Goal: Navigation & Orientation: Find specific page/section

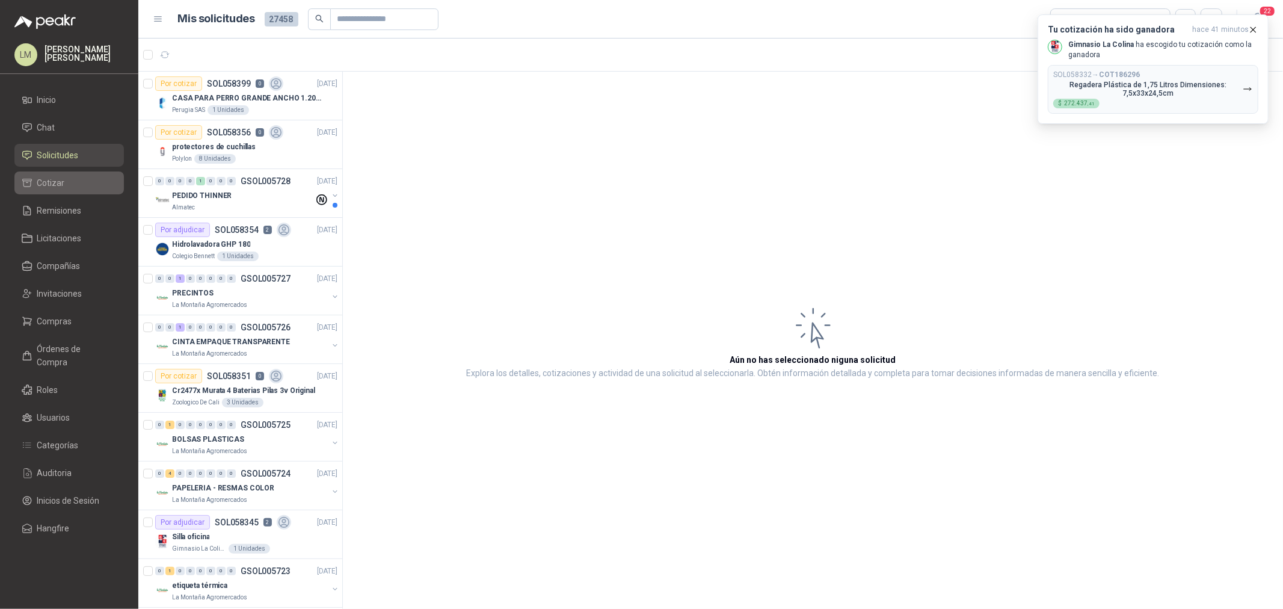
drag, startPoint x: 61, startPoint y: 319, endPoint x: 52, endPoint y: 185, distance: 135.0
click at [61, 319] on span "Compras" at bounding box center [54, 321] width 35 height 13
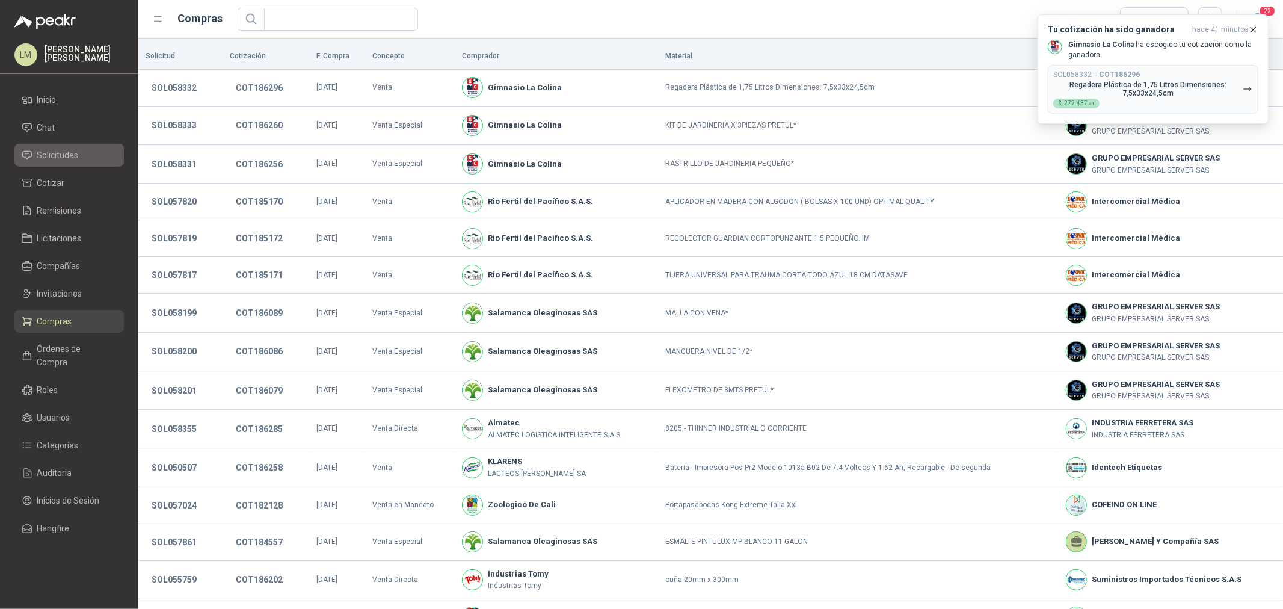
click at [69, 152] on span "Solicitudes" at bounding box center [57, 155] width 41 height 13
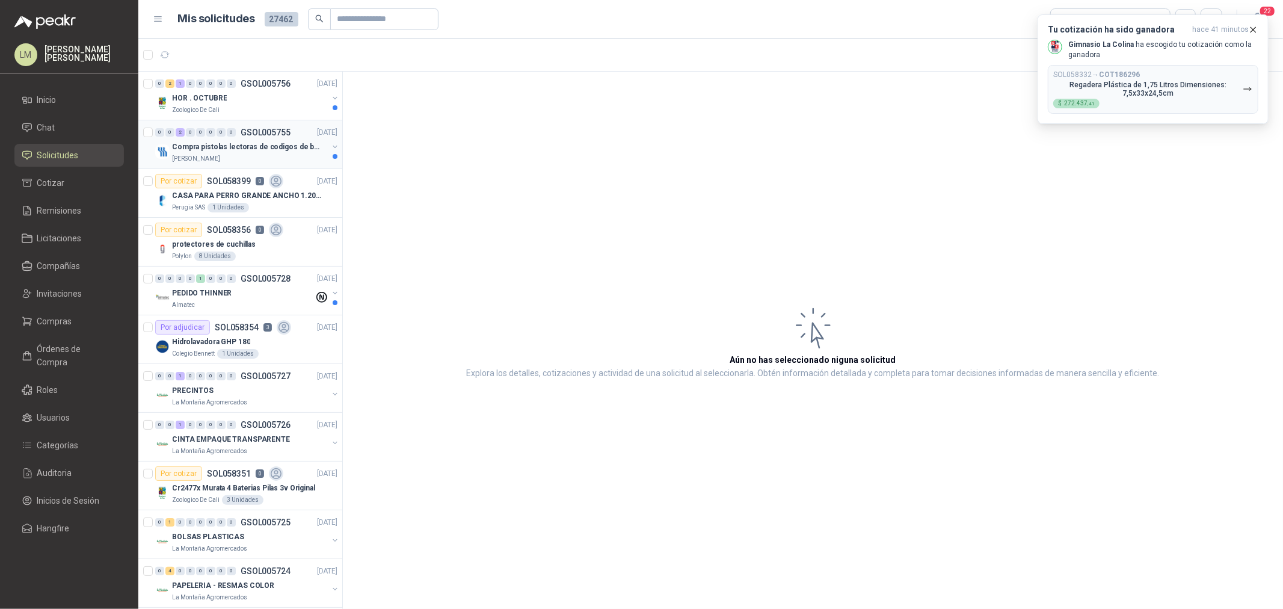
click at [223, 135] on div "0" at bounding box center [221, 132] width 9 height 8
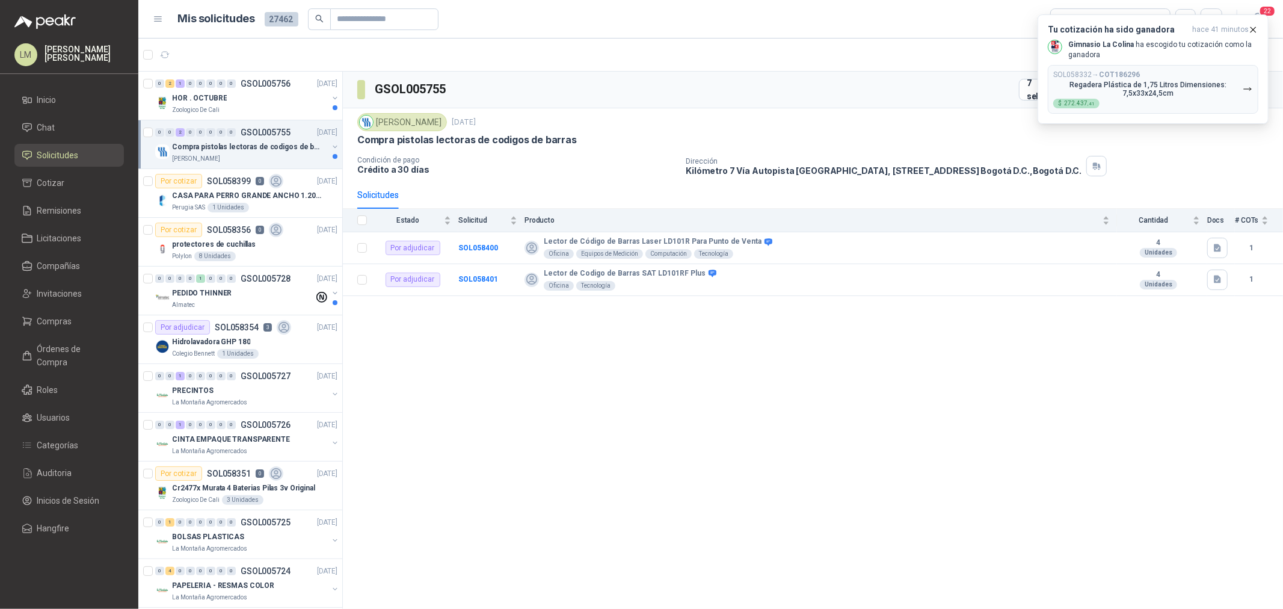
click at [330, 146] on button "button" at bounding box center [335, 147] width 10 height 10
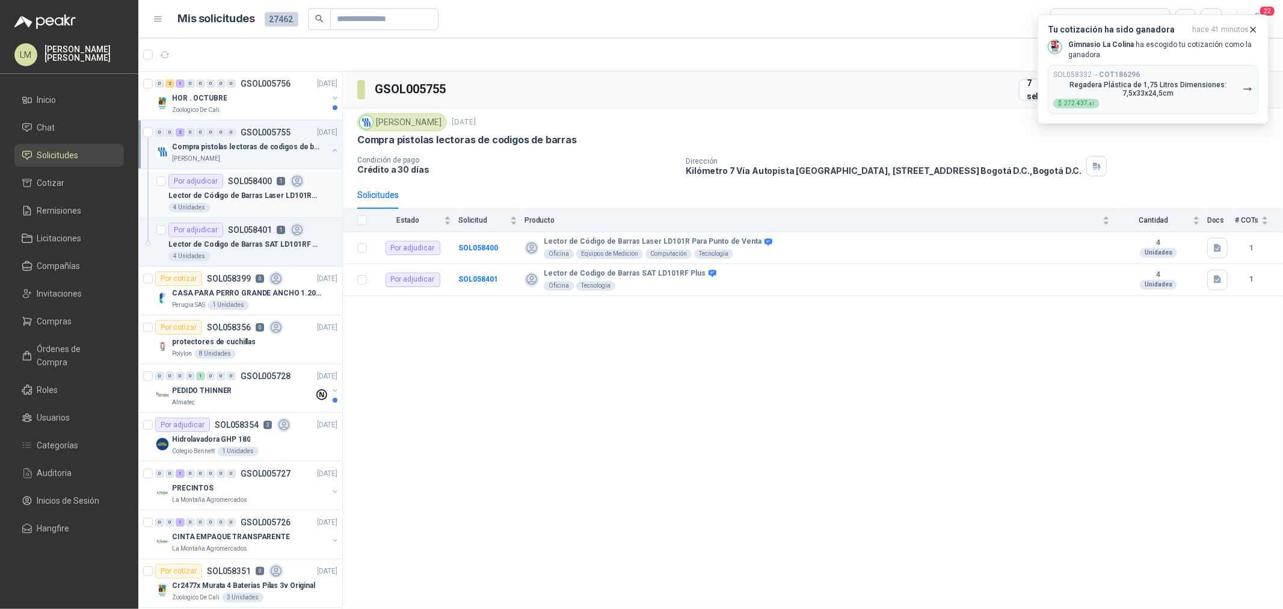
click at [231, 183] on p "SOL058400" at bounding box center [250, 181] width 44 height 8
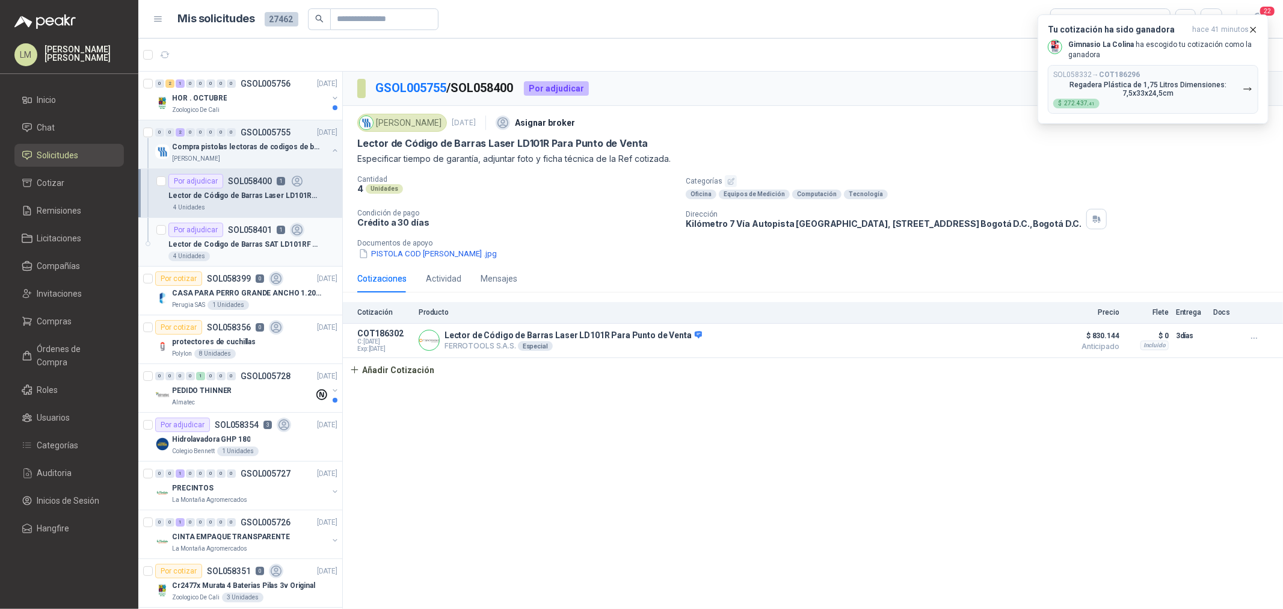
click at [242, 243] on p "Lector de Codigo de Barras SAT LD101RF Plus" at bounding box center [243, 244] width 150 height 11
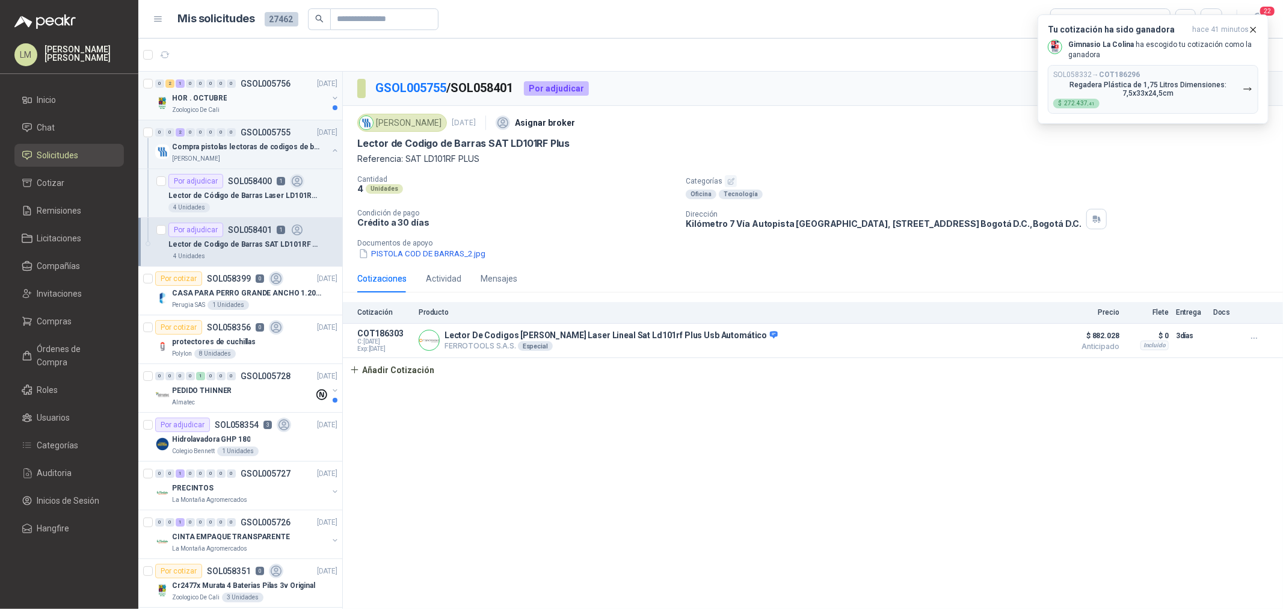
click at [330, 97] on button "button" at bounding box center [335, 98] width 10 height 10
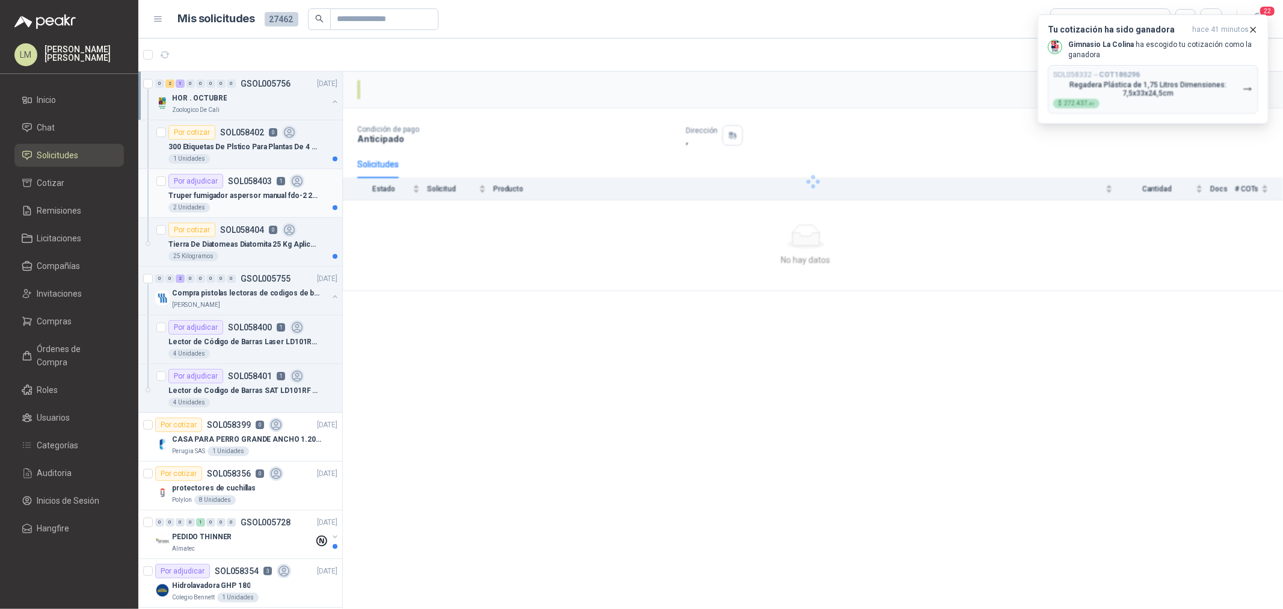
click at [232, 186] on div "Por adjudicar SOL058403 1" at bounding box center [236, 181] width 136 height 14
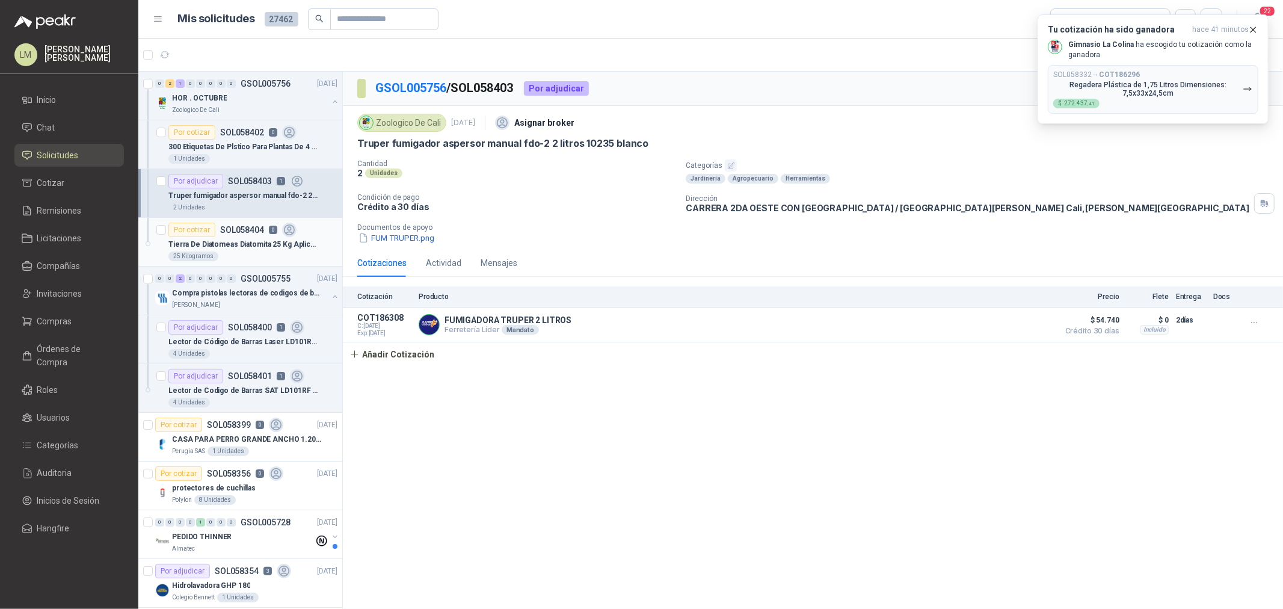
click at [230, 236] on div "Por cotizar SOL058404 0" at bounding box center [232, 230] width 128 height 14
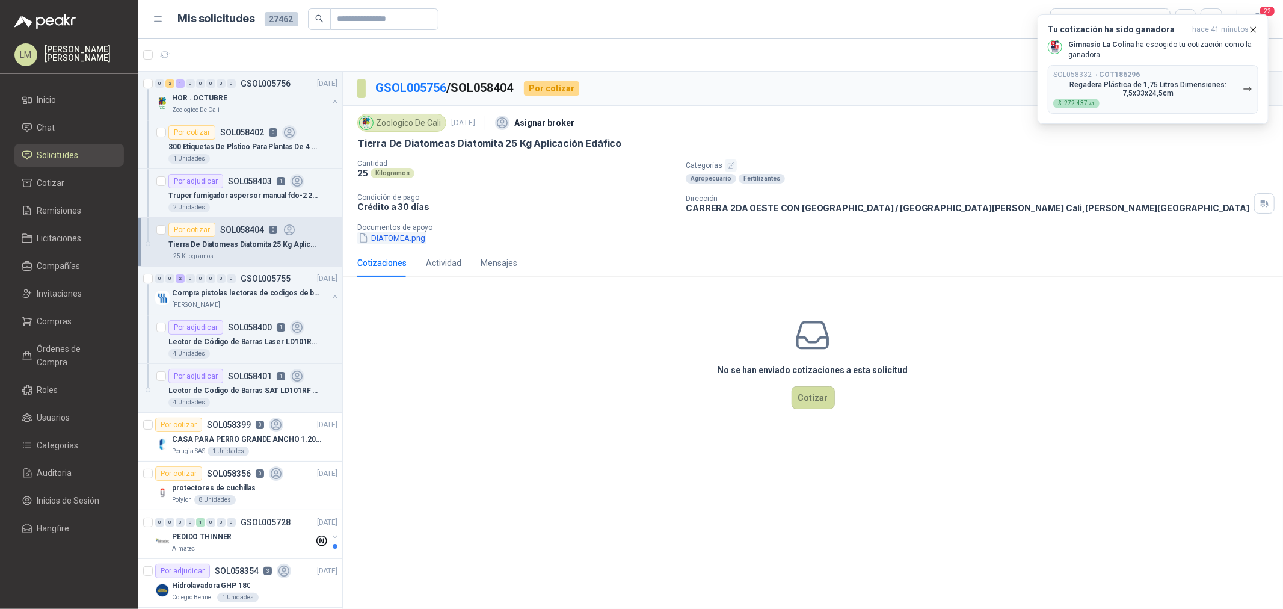
click at [395, 238] on button "DIATOMEA.png" at bounding box center [391, 238] width 69 height 13
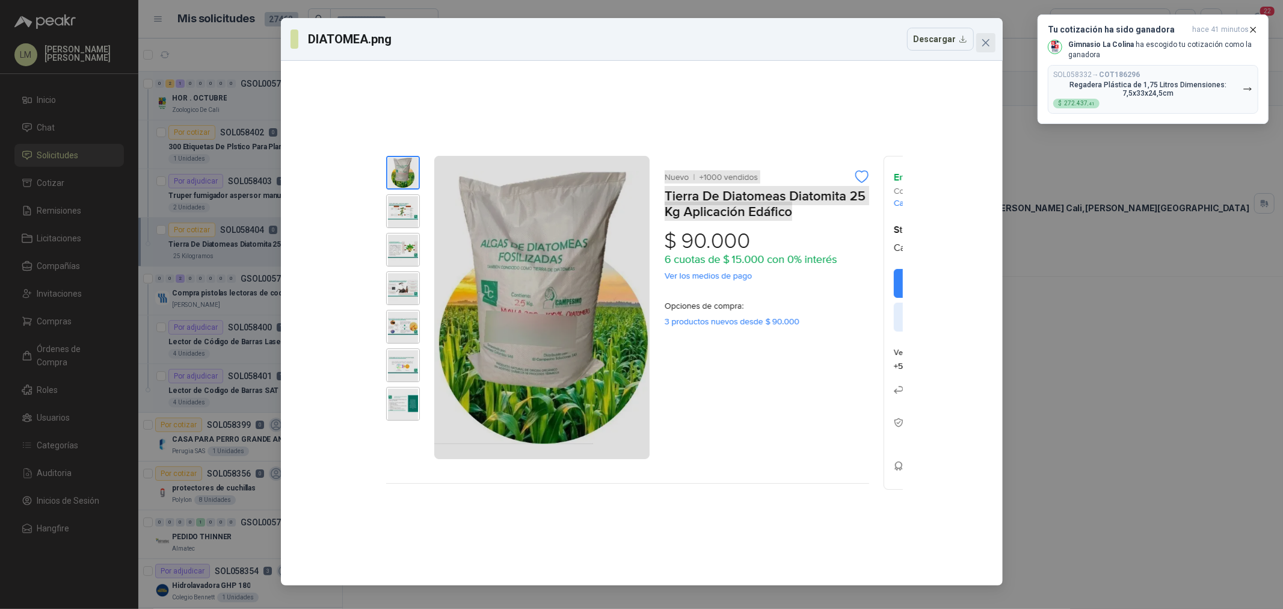
click at [983, 43] on icon "close" at bounding box center [986, 43] width 10 height 10
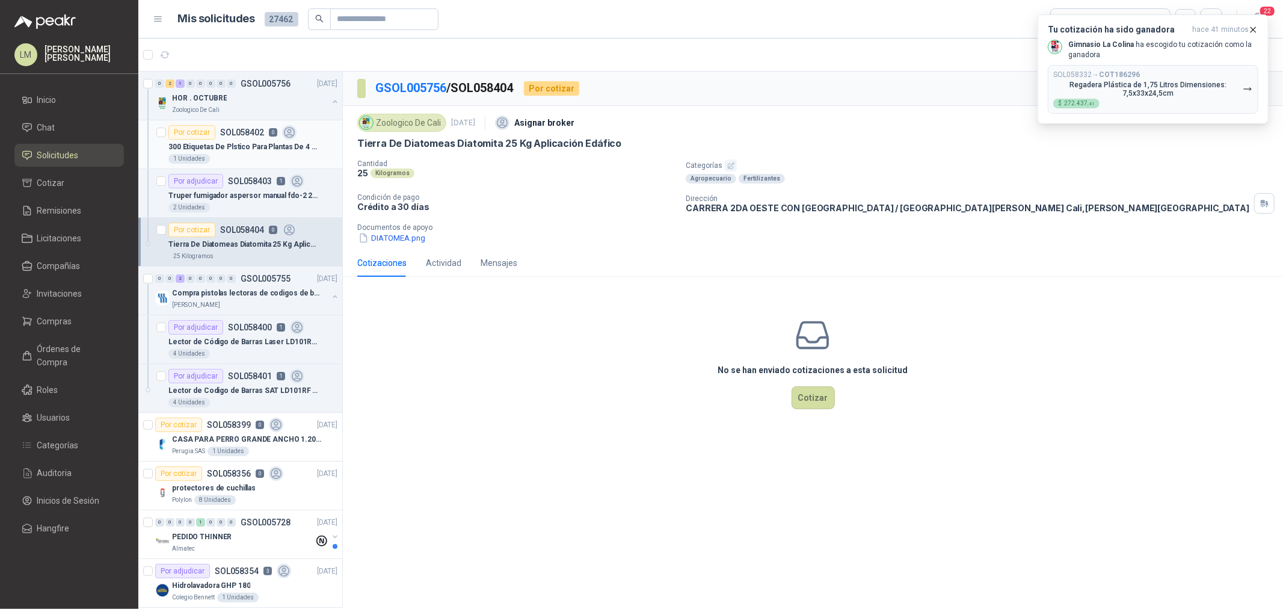
click at [207, 134] on div "Por cotizar" at bounding box center [191, 132] width 47 height 14
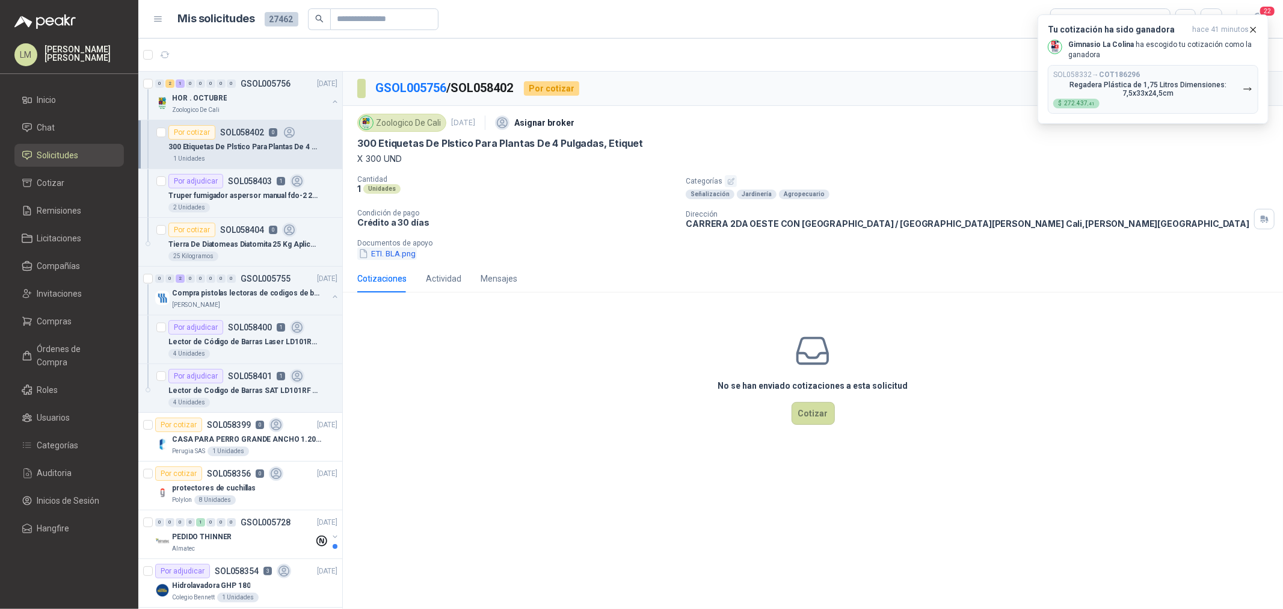
click at [397, 255] on button "ETI. BLA.png" at bounding box center [387, 253] width 60 height 13
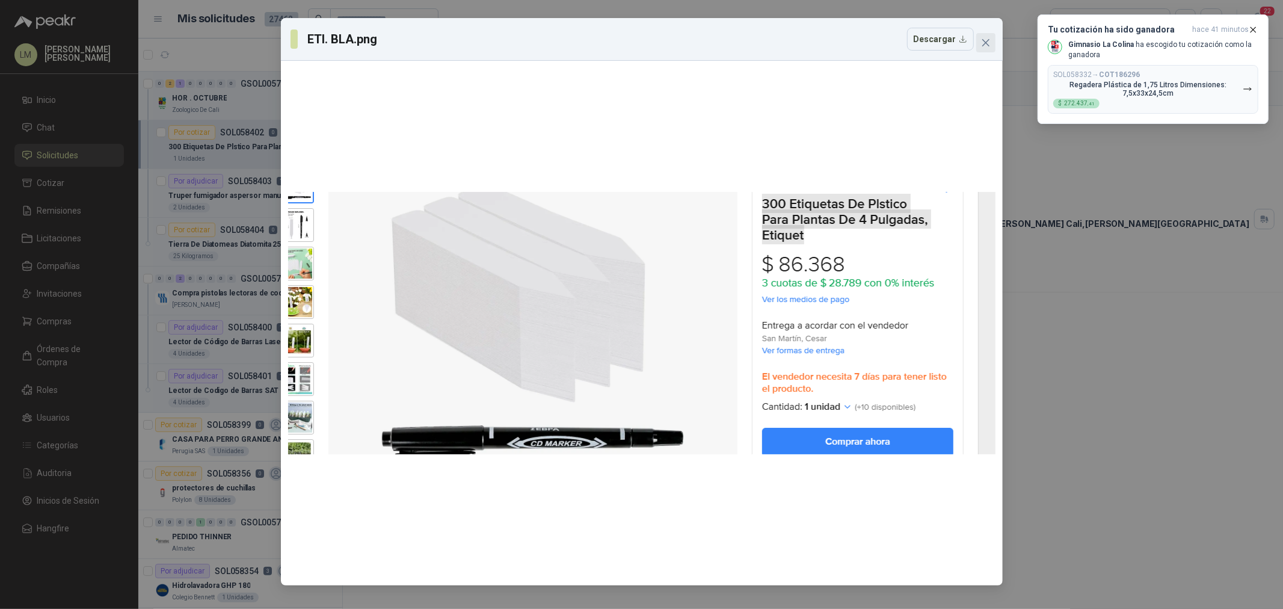
click at [985, 40] on icon "close" at bounding box center [986, 43] width 10 height 10
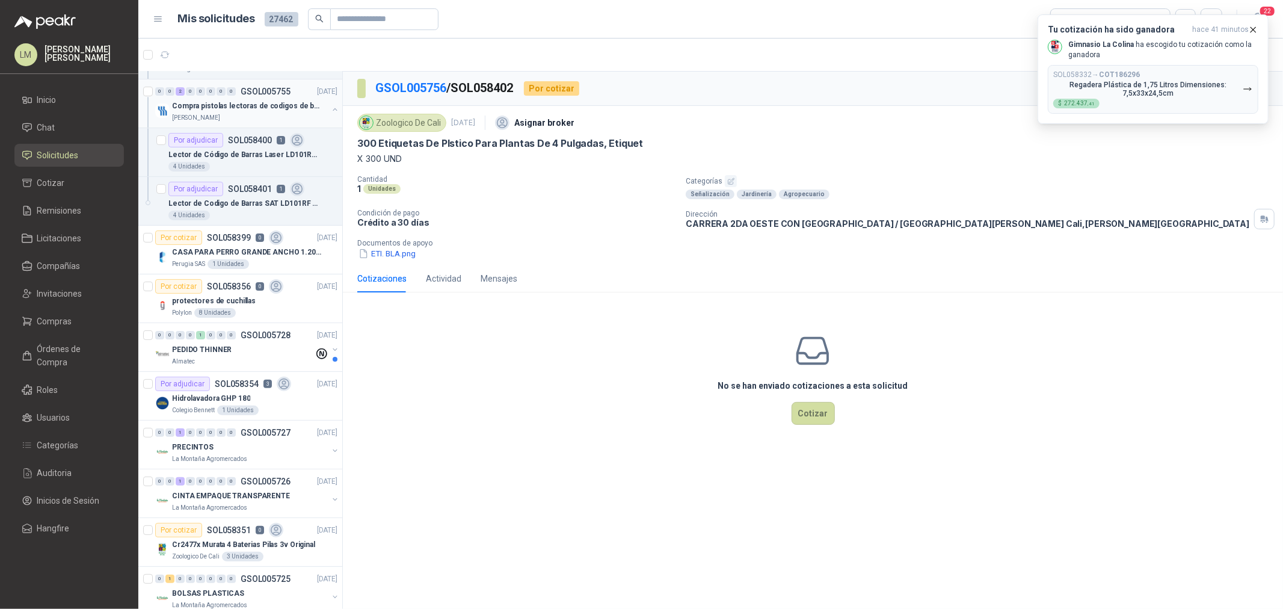
scroll to position [200, 0]
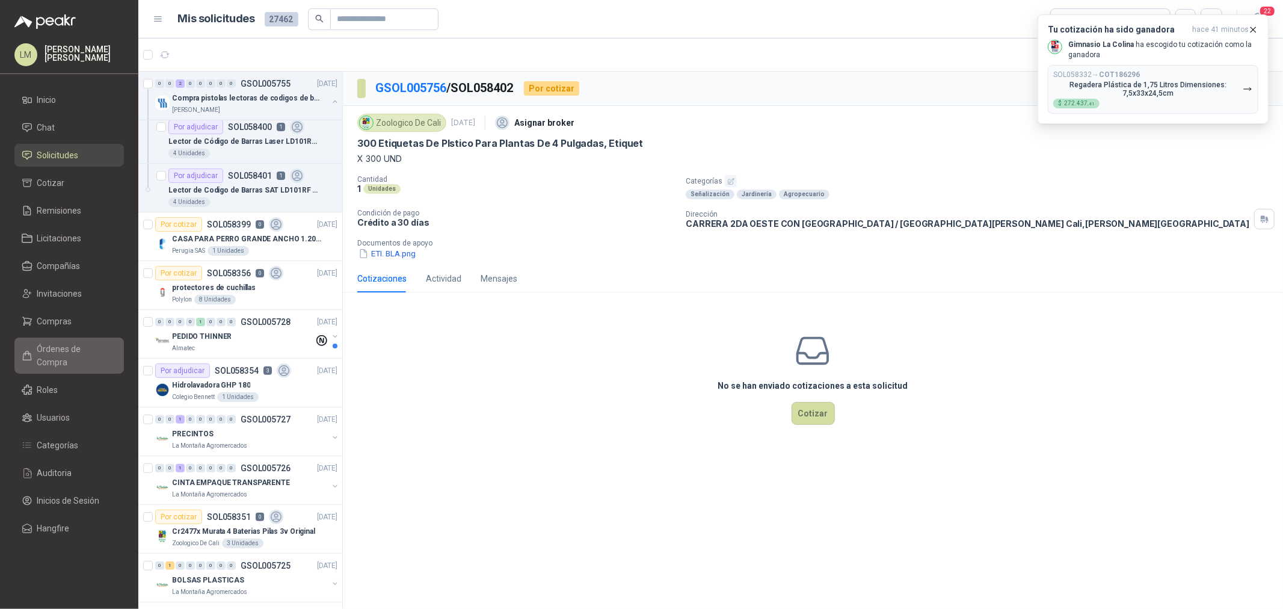
click at [46, 351] on span "Órdenes de Compra" at bounding box center [74, 355] width 75 height 26
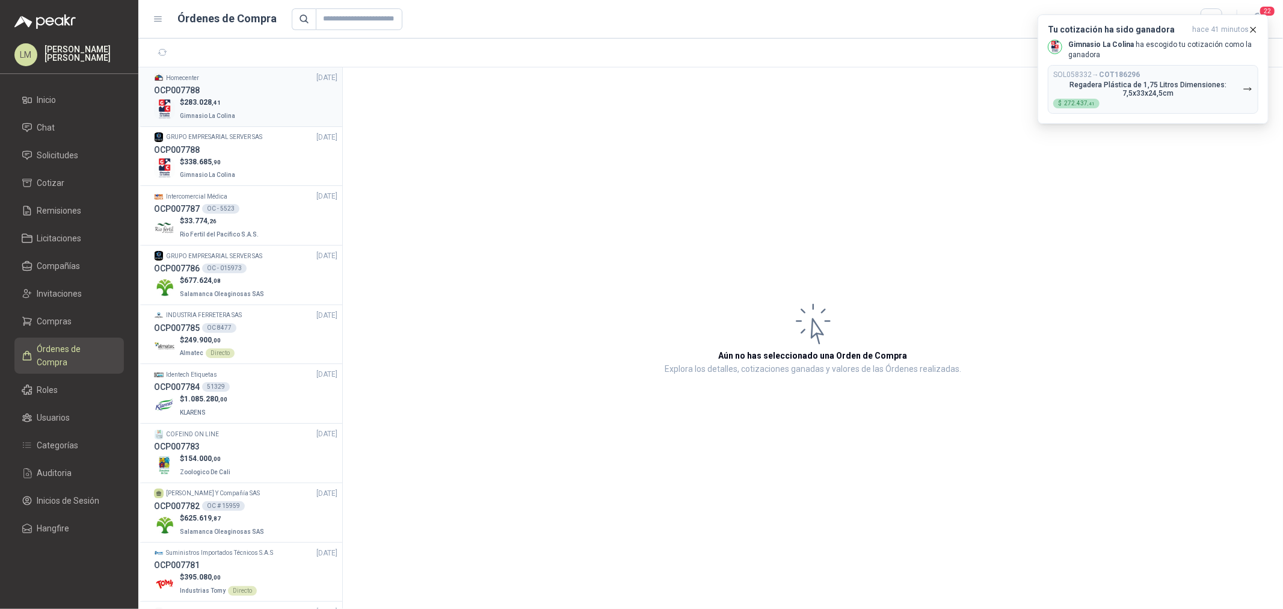
click at [221, 90] on div "OCP007788" at bounding box center [245, 90] width 183 height 13
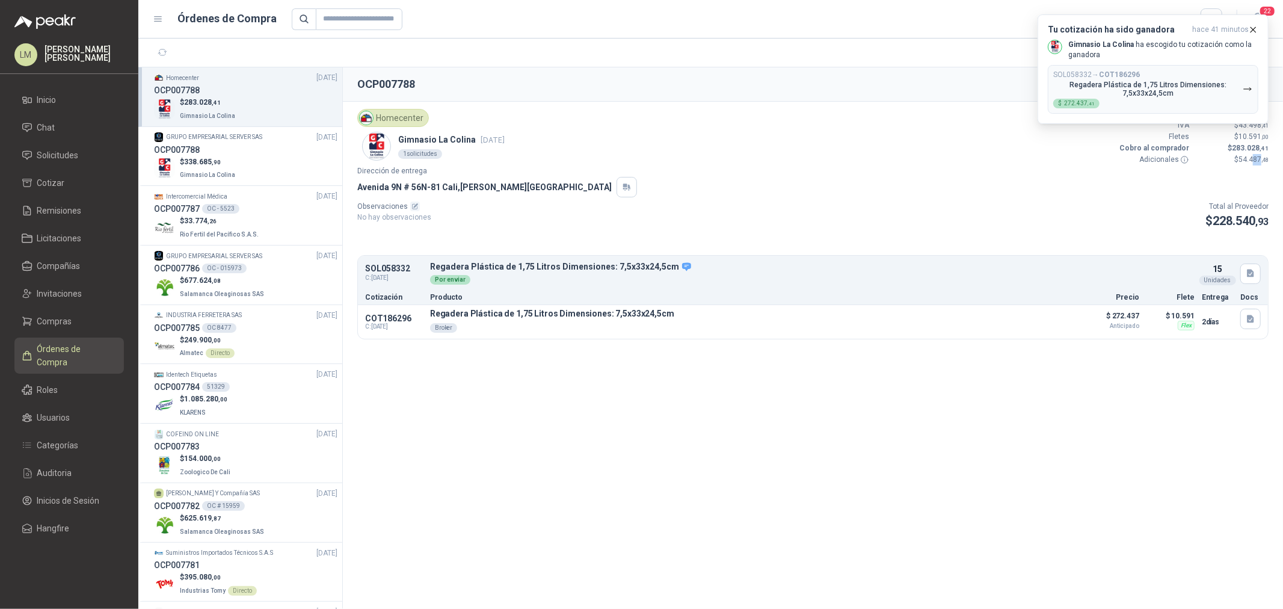
drag, startPoint x: 1259, startPoint y: 158, endPoint x: 1246, endPoint y: 158, distance: 13.2
click at [1247, 158] on span "54.487 ,48" at bounding box center [1253, 159] width 30 height 8
click at [939, 169] on p "Dirección de entrega" at bounding box center [812, 170] width 911 height 11
click at [200, 161] on span "338.685 ,90" at bounding box center [202, 162] width 37 height 8
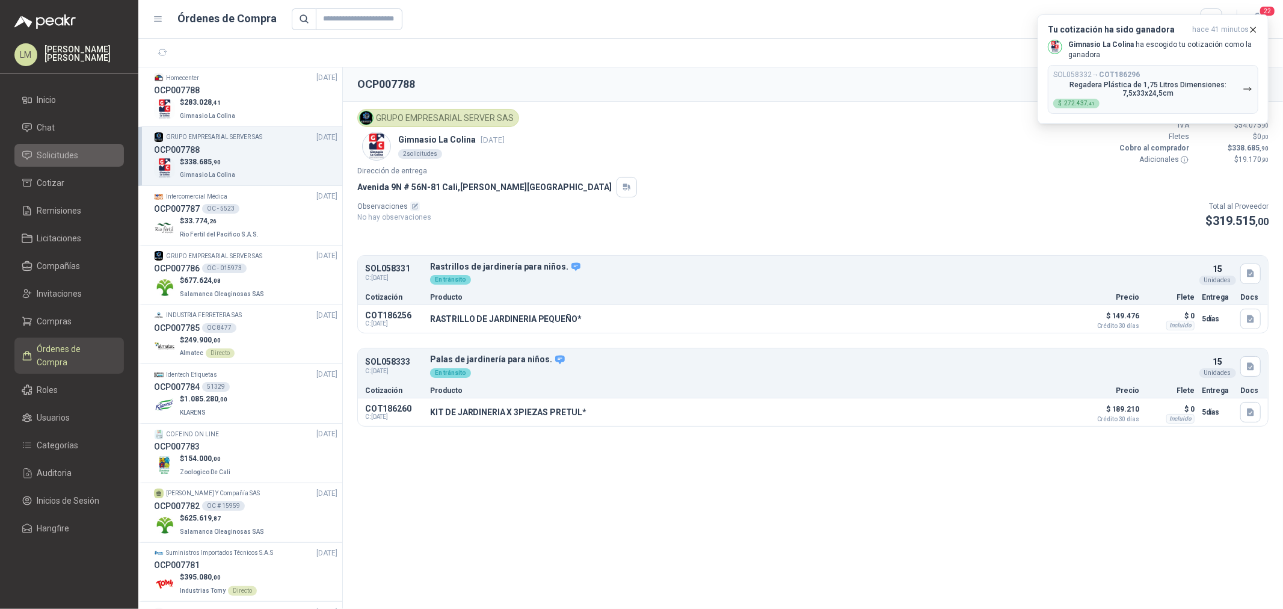
click at [55, 163] on link "Solicitudes" at bounding box center [68, 155] width 109 height 23
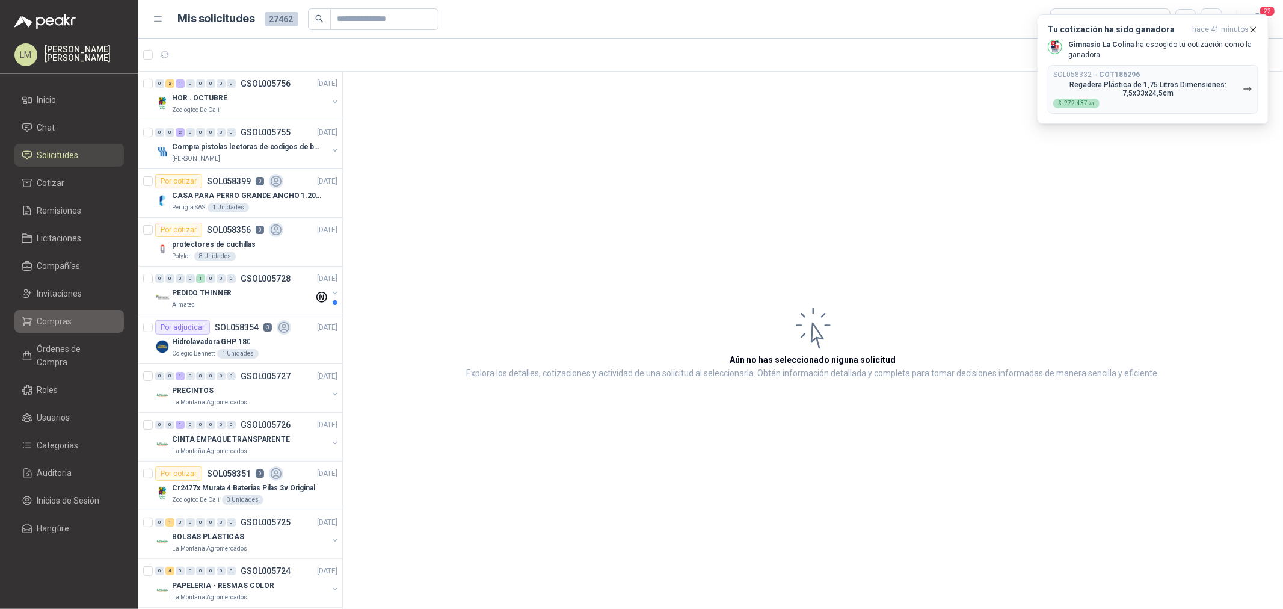
click at [65, 318] on span "Compras" at bounding box center [54, 321] width 35 height 13
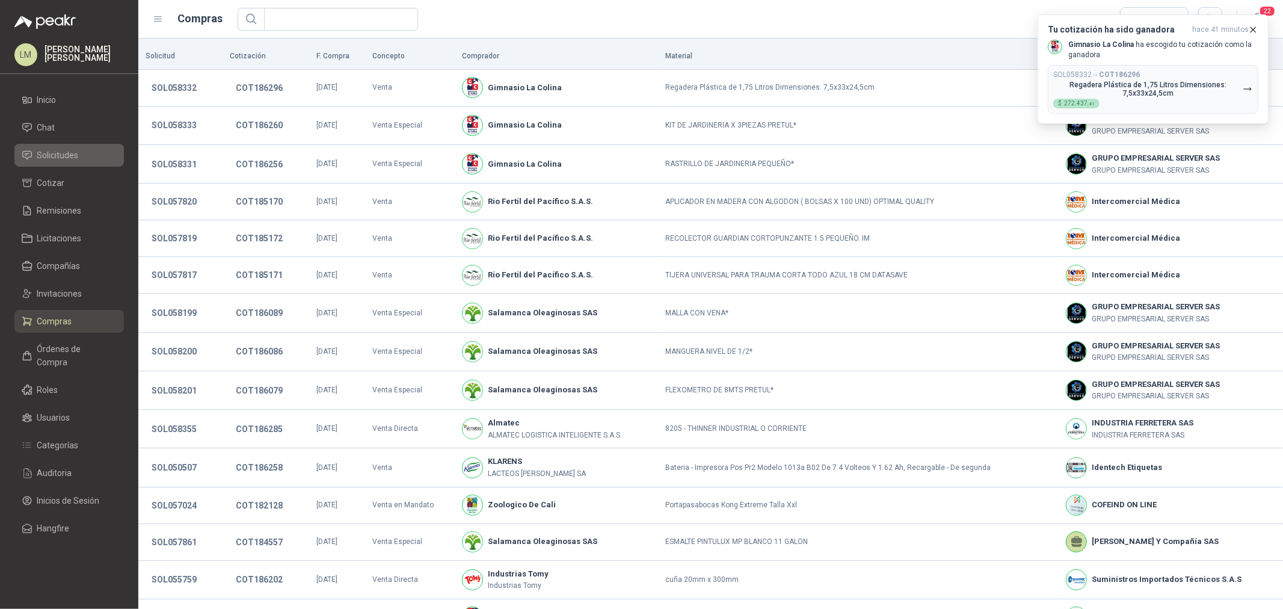
click at [76, 153] on span "Solicitudes" at bounding box center [57, 155] width 41 height 13
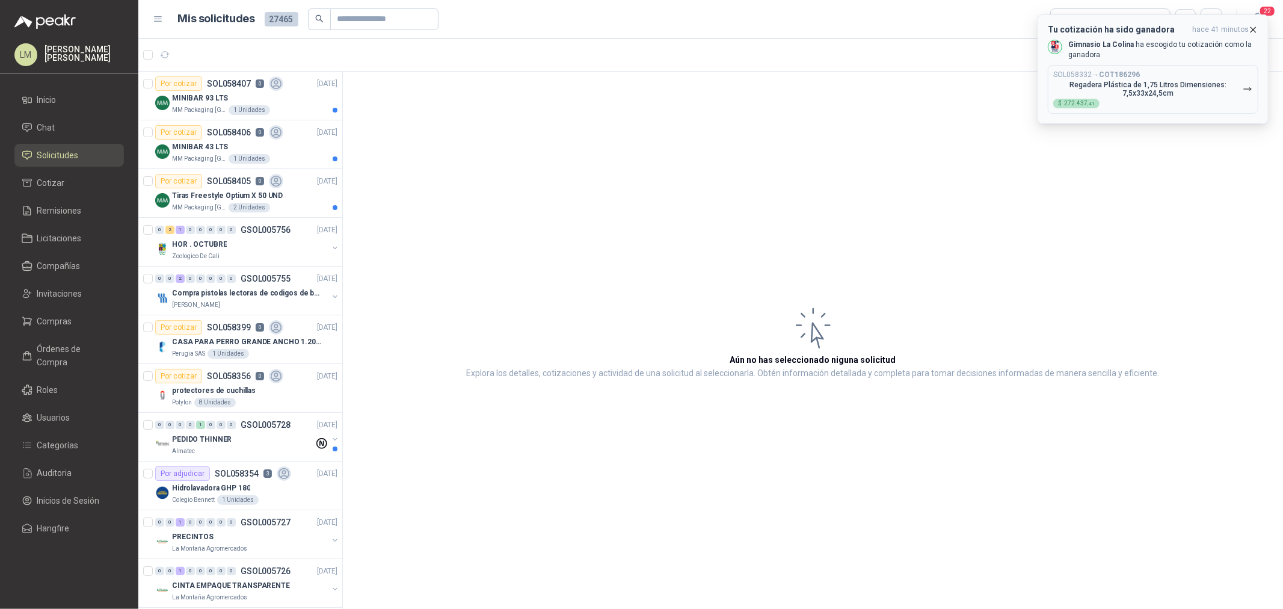
click at [1253, 29] on icon "button" at bounding box center [1253, 29] width 5 height 5
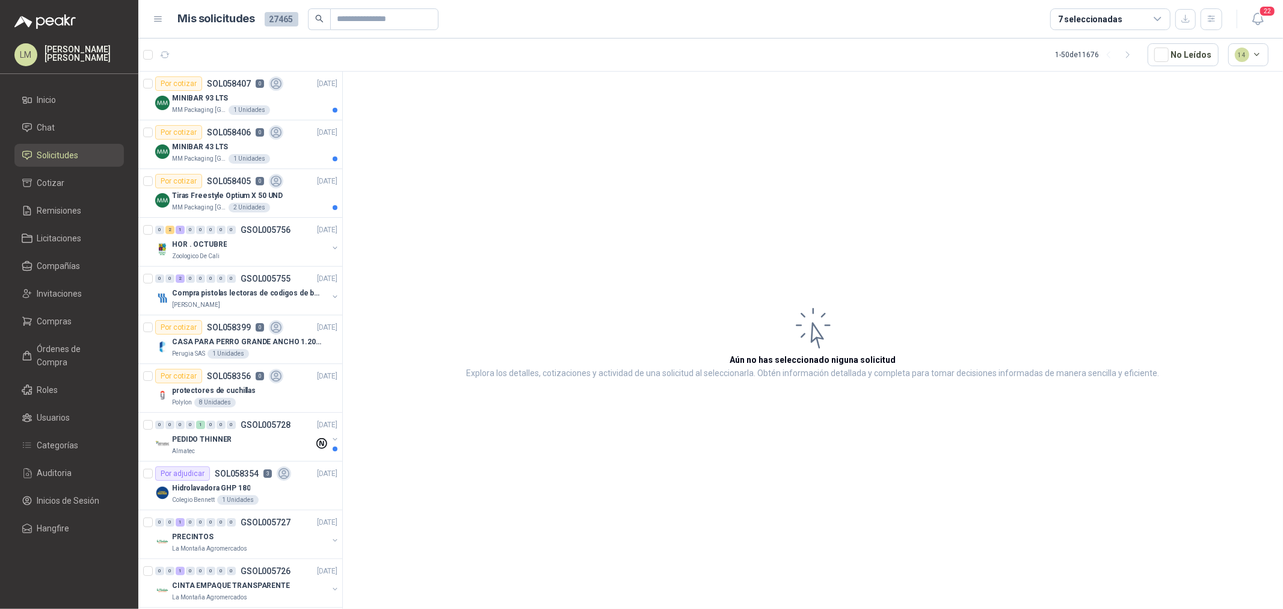
click at [1137, 16] on div "7 seleccionadas" at bounding box center [1110, 19] width 120 height 22
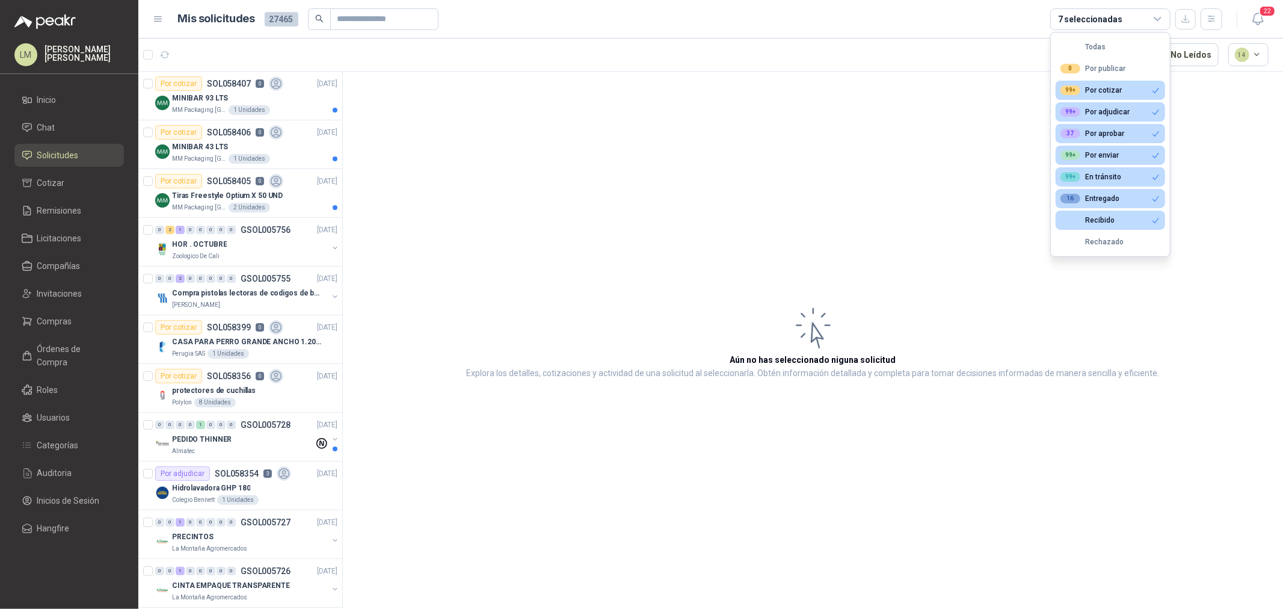
click at [1137, 16] on div "7 seleccionadas" at bounding box center [1110, 19] width 120 height 22
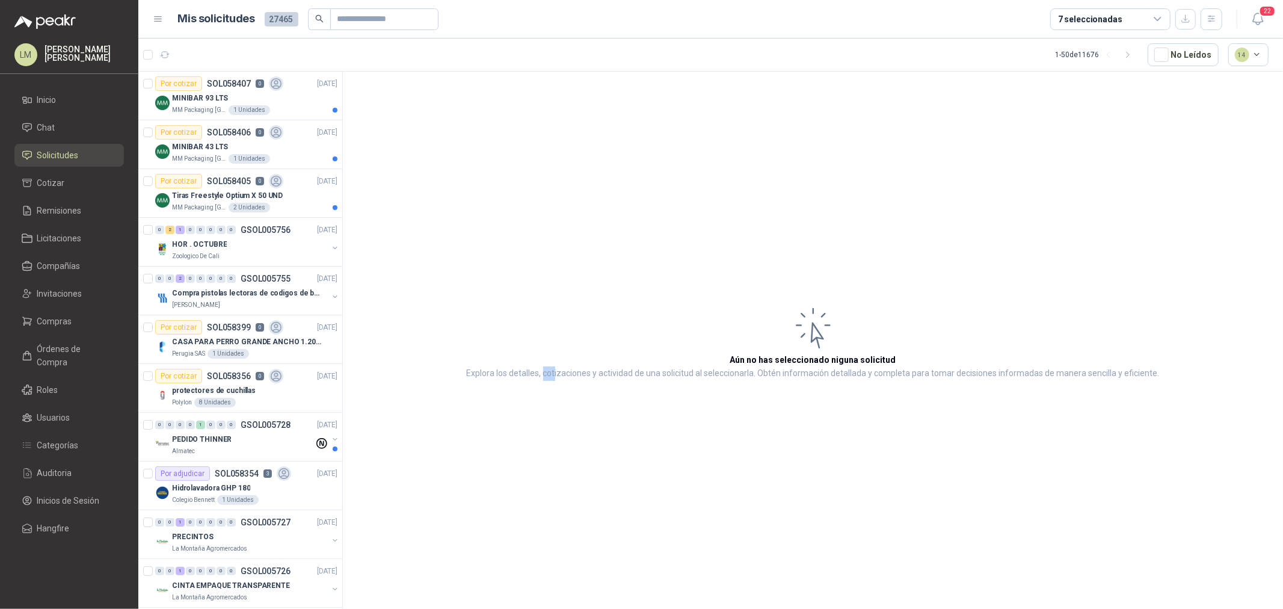
click at [547, 150] on article "Aún no has seleccionado niguna solicitud Explora los detalles, cotizaciones y a…" at bounding box center [813, 342] width 940 height 541
click at [544, 150] on article "Aún no has seleccionado niguna solicitud Explora los detalles, cotizaciones y a…" at bounding box center [813, 342] width 940 height 541
